Goal: Information Seeking & Learning: Learn about a topic

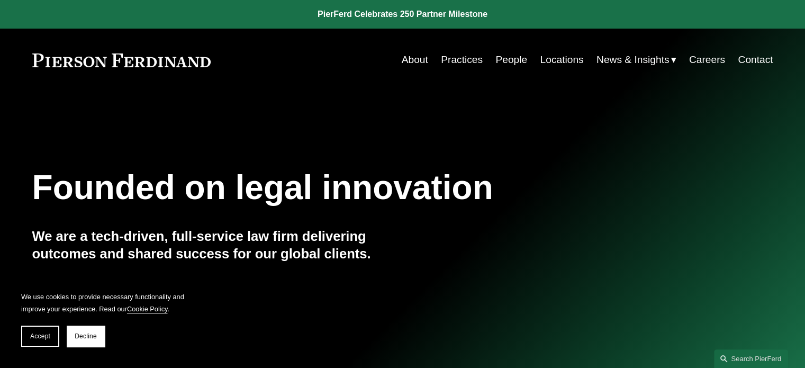
click at [503, 60] on link "People" at bounding box center [512, 60] width 32 height 20
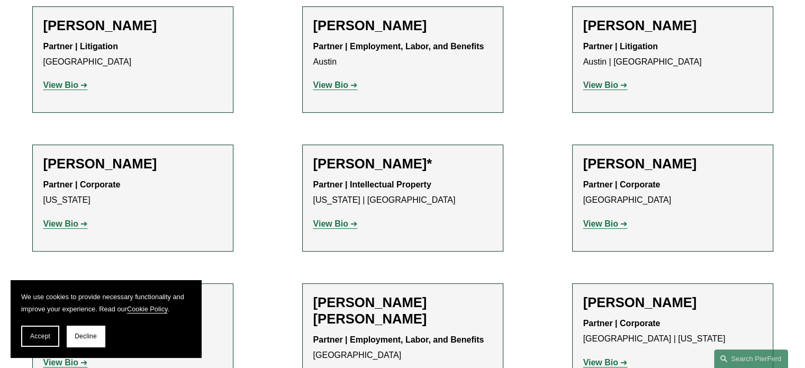
scroll to position [477, 0]
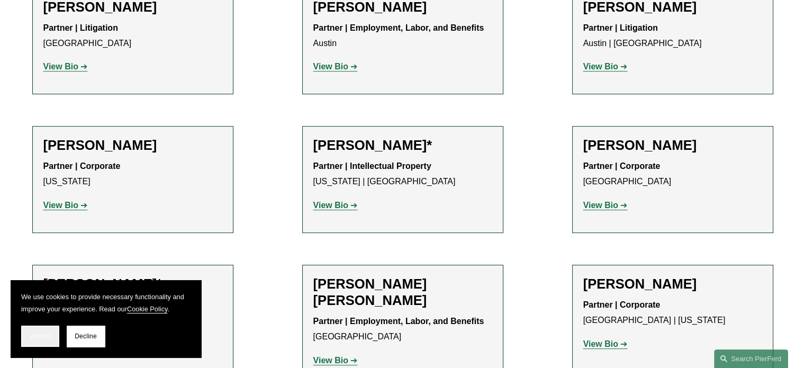
click at [32, 337] on span "Accept" at bounding box center [40, 336] width 20 height 7
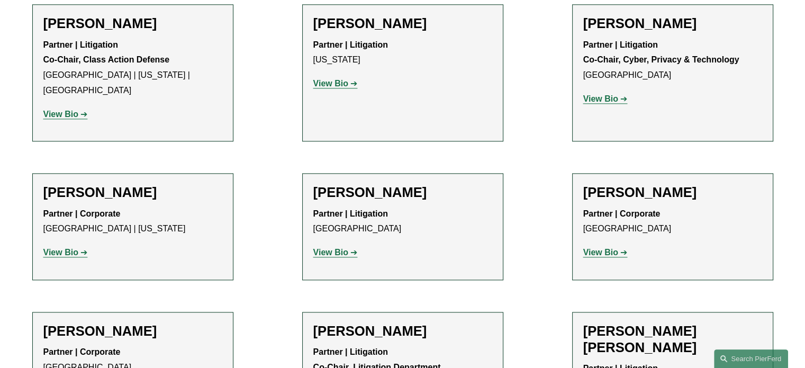
scroll to position [9635, 0]
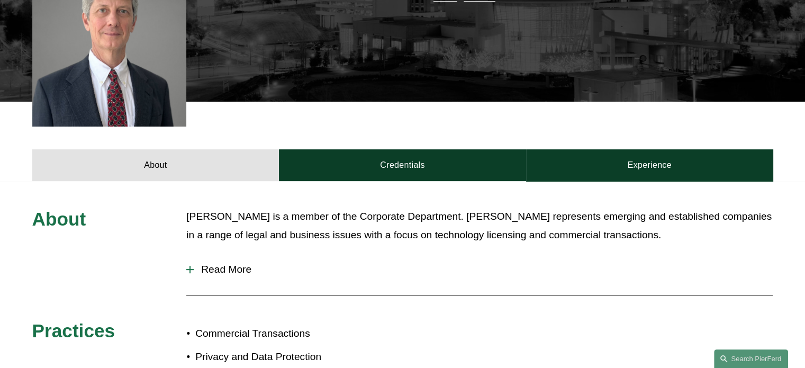
scroll to position [371, 0]
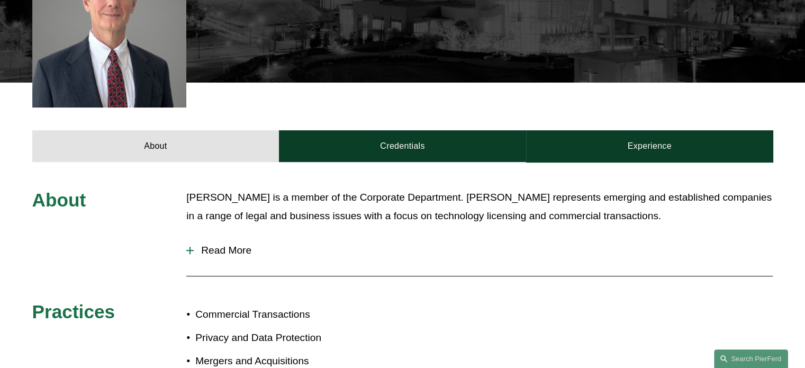
click at [190, 247] on div at bounding box center [189, 250] width 7 height 7
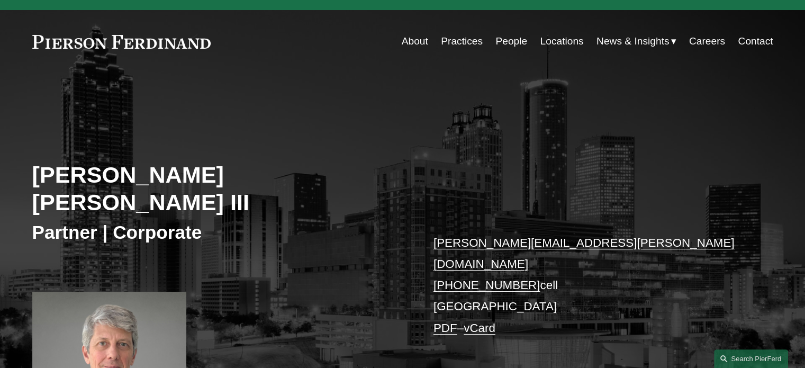
scroll to position [0, 0]
